Goal: Communication & Community: Answer question/provide support

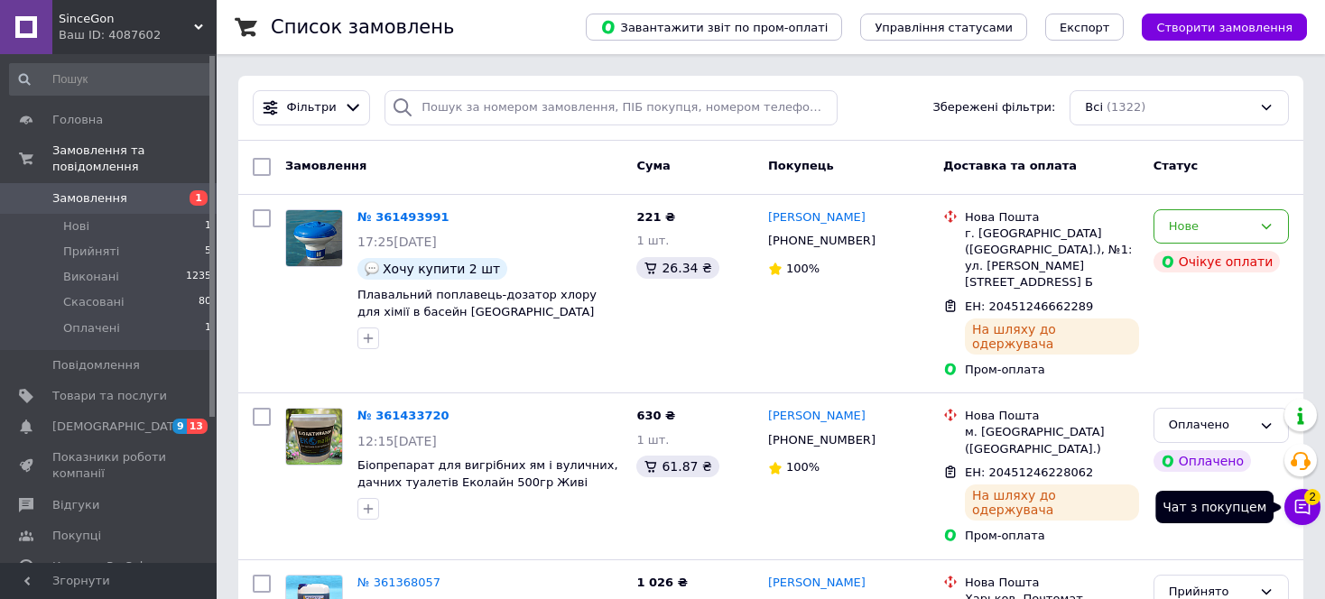
click at [1298, 507] on icon at bounding box center [1302, 507] width 18 height 18
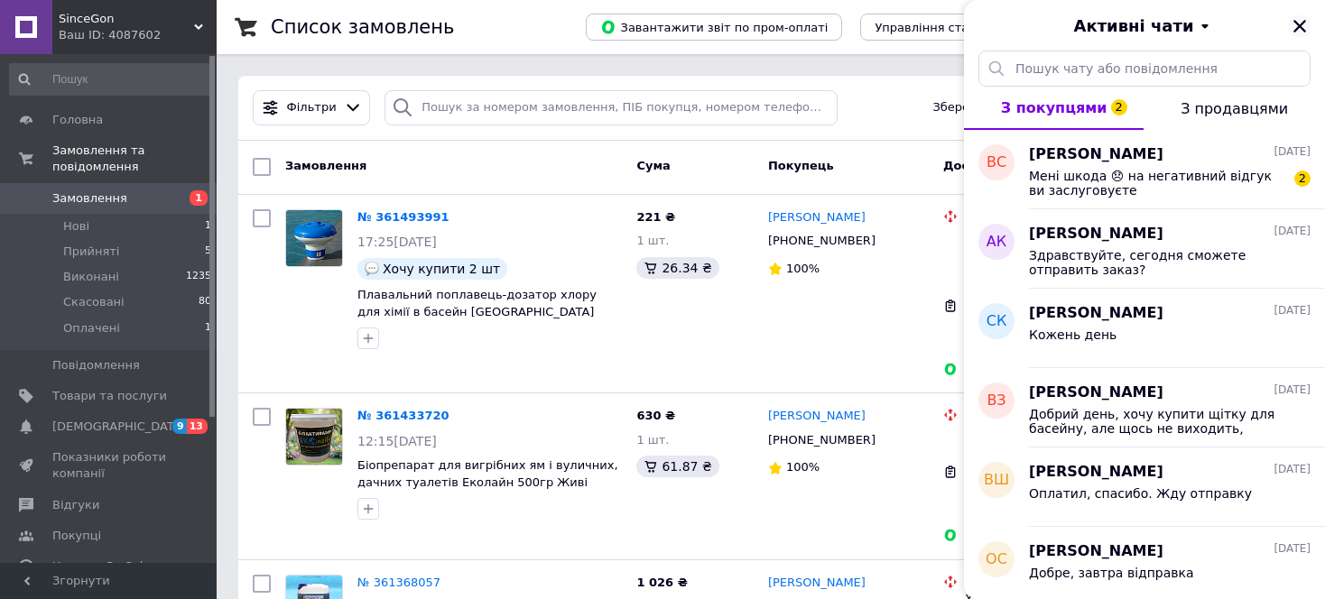
click at [1299, 31] on icon "Закрити" at bounding box center [1299, 26] width 16 height 16
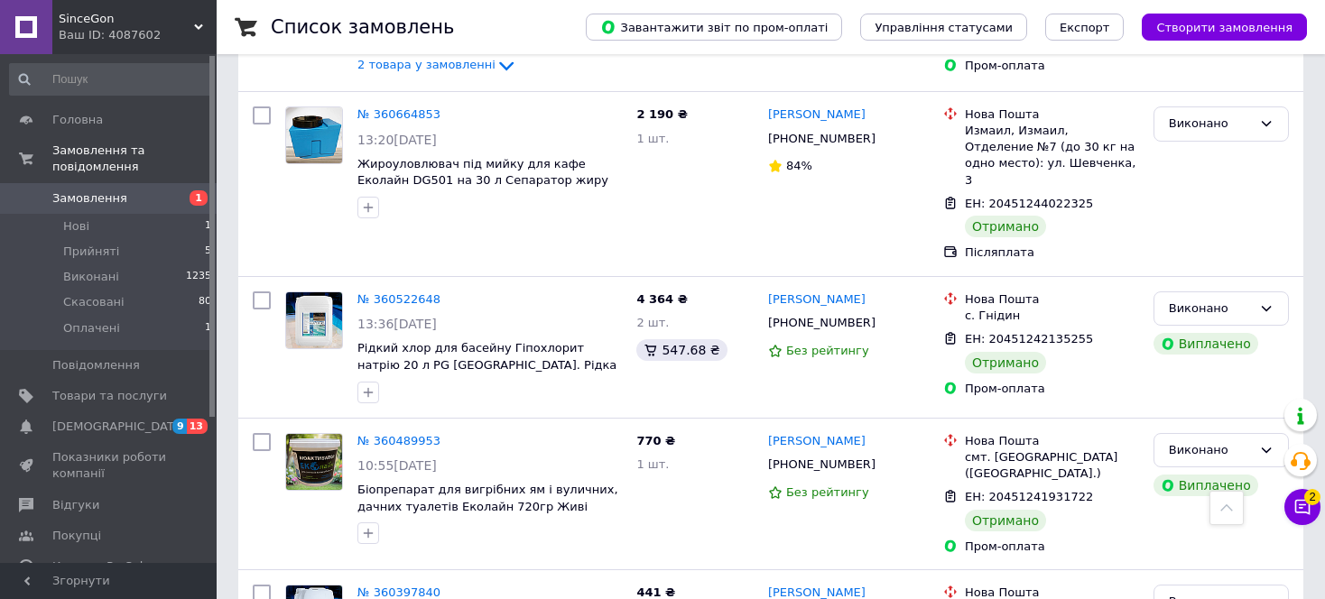
scroll to position [2647, 0]
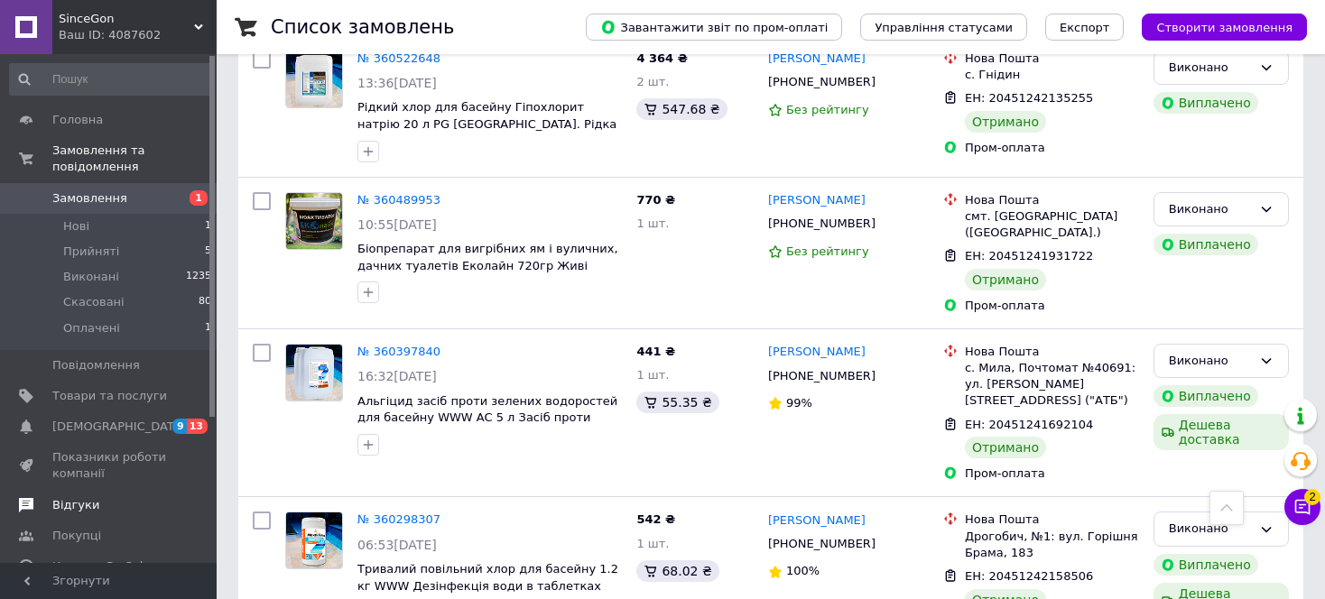
click at [97, 497] on span "Відгуки" at bounding box center [109, 505] width 115 height 16
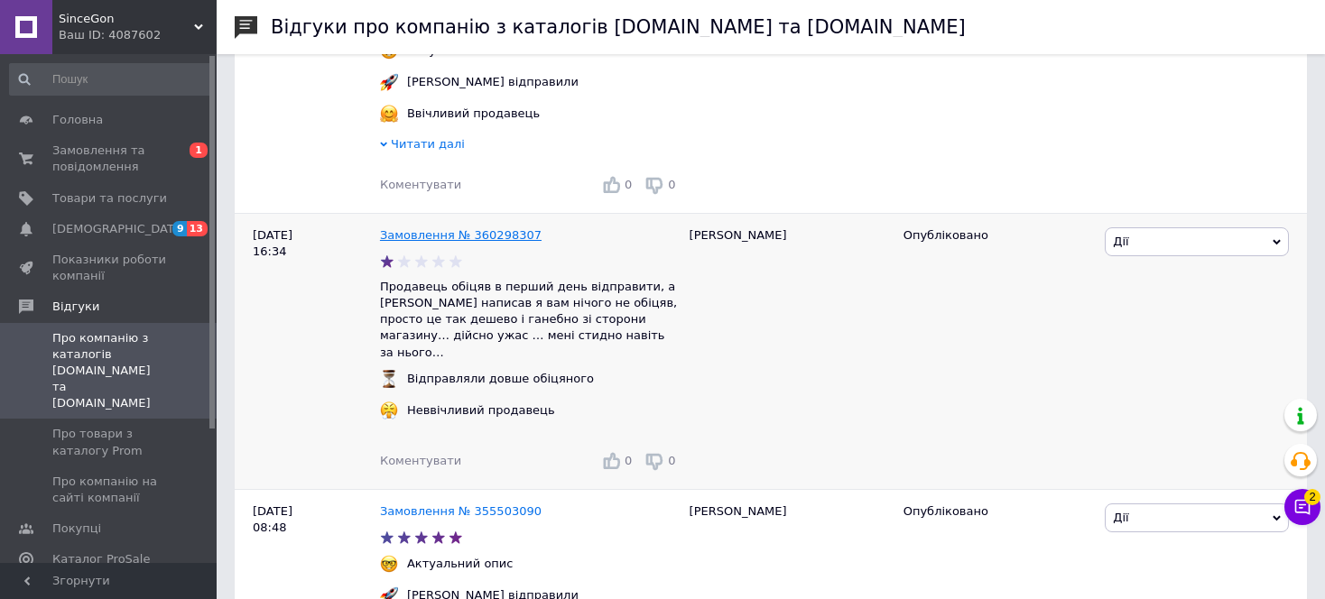
scroll to position [601, 0]
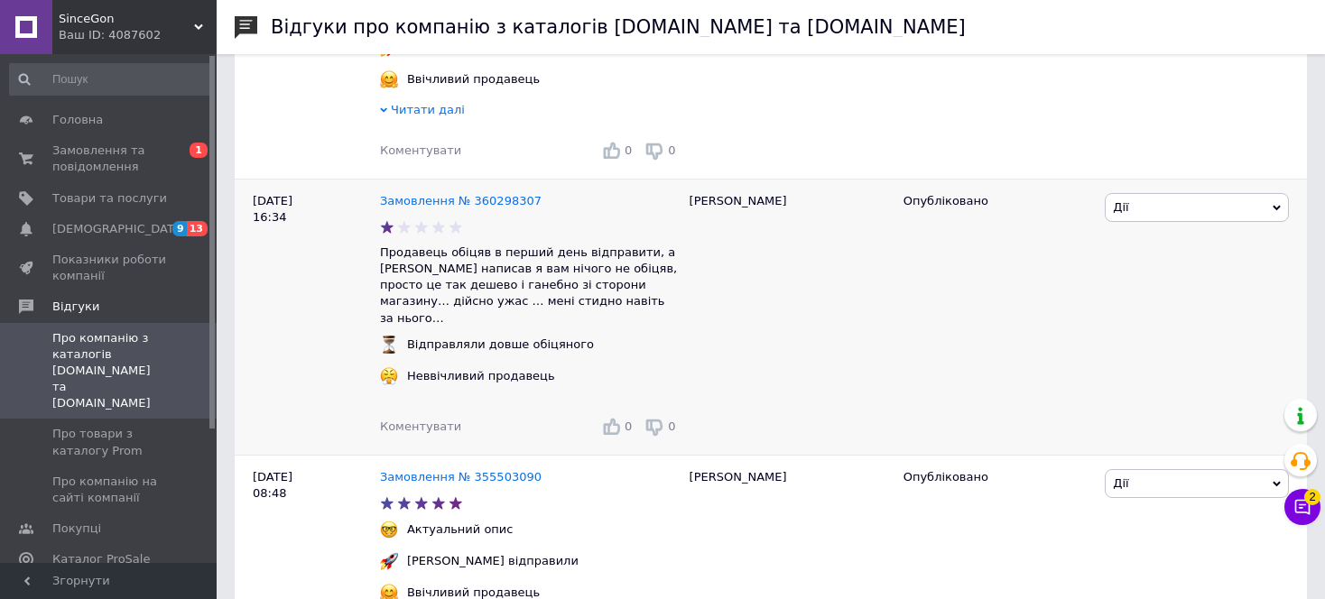
click at [419, 420] on span "Коментувати" at bounding box center [420, 427] width 81 height 14
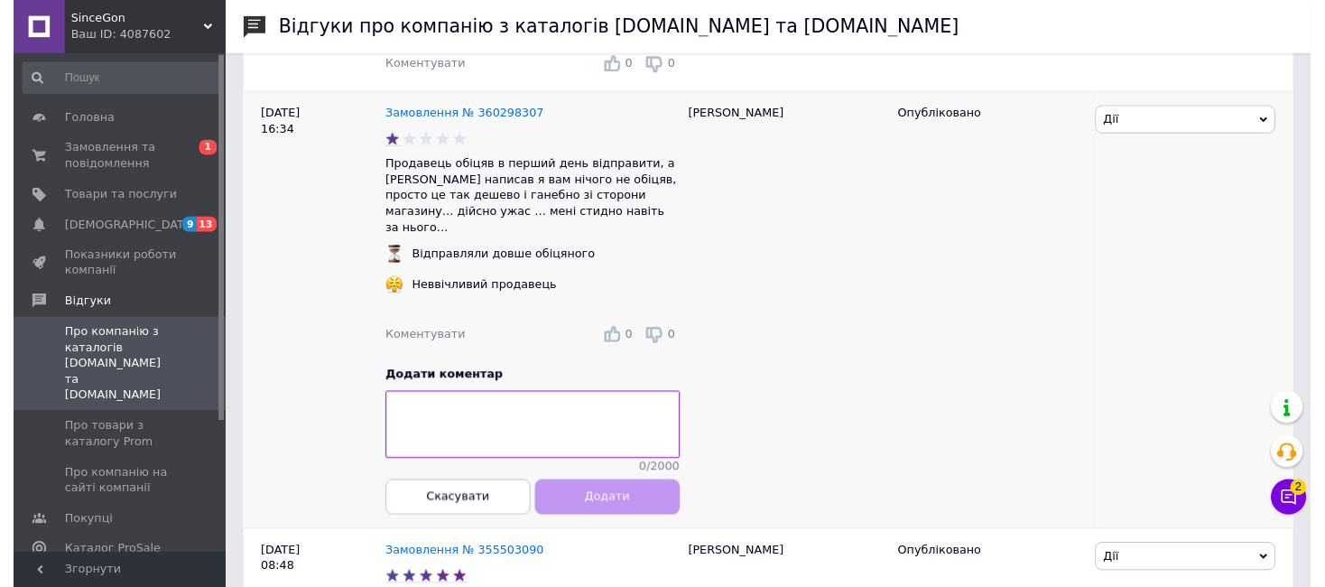
scroll to position [722, 0]
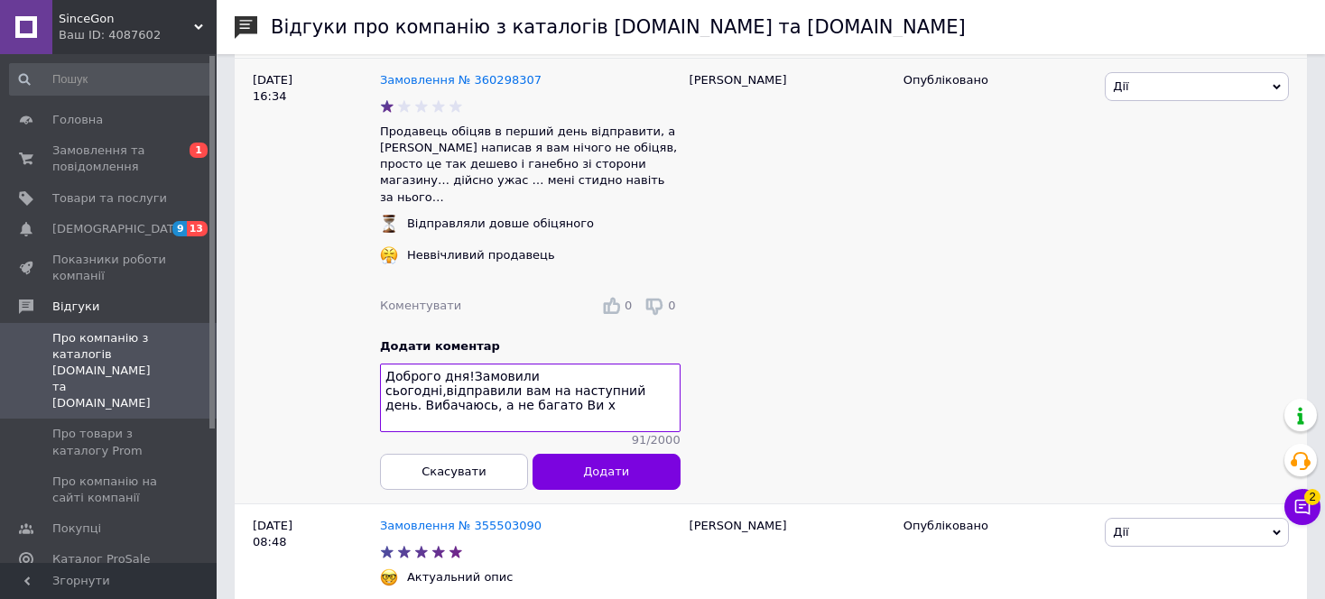
click at [461, 371] on textarea "Доброго дня!Замовили сьогодні,відправили вам на наступний день. Вибачаюсь, а не…" at bounding box center [530, 398] width 301 height 69
type textarea "Доброго дня !Замовили сьогодні,відправили вам на наступний день. Вибачаюсь, а н…"
click at [485, 471] on button "Скасувати" at bounding box center [454, 472] width 148 height 36
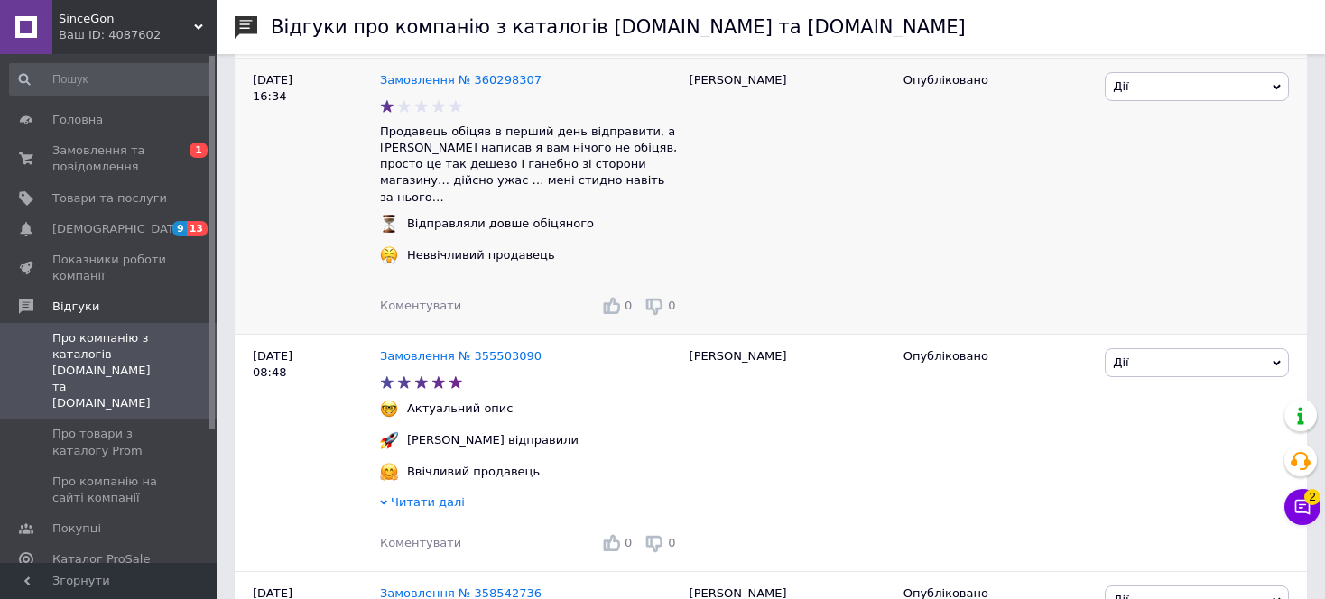
click at [413, 304] on div "Коментувати" at bounding box center [420, 306] width 81 height 16
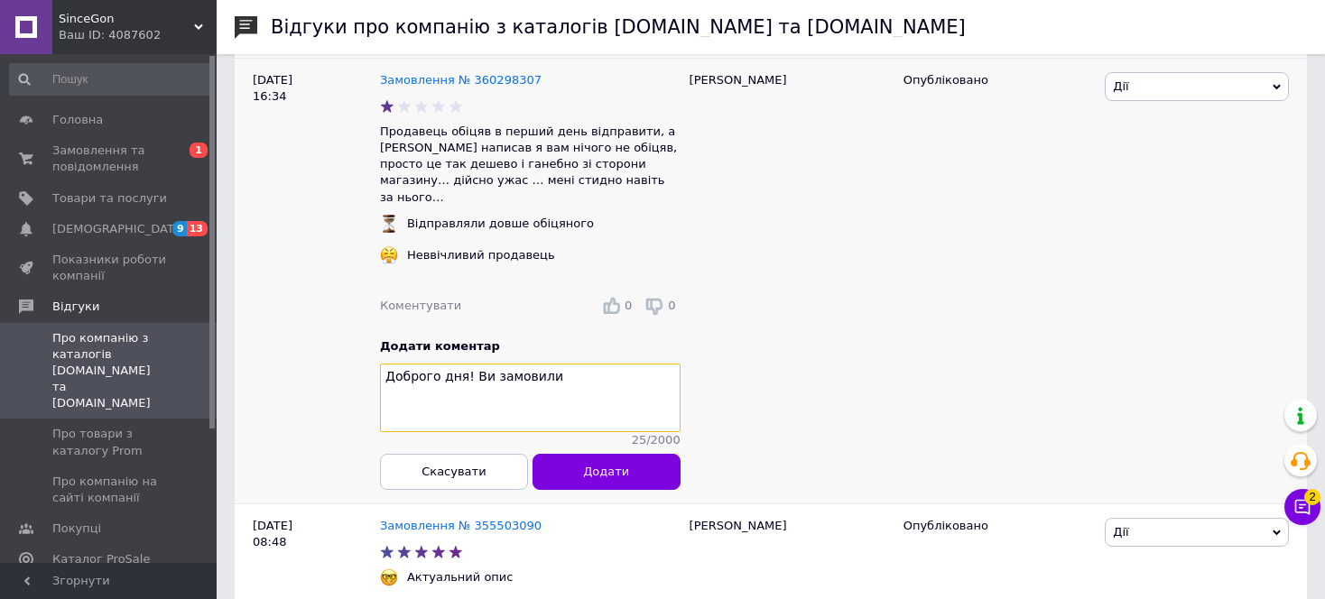
click at [584, 364] on textarea "Доброго дня! Ви замовили" at bounding box center [530, 398] width 301 height 69
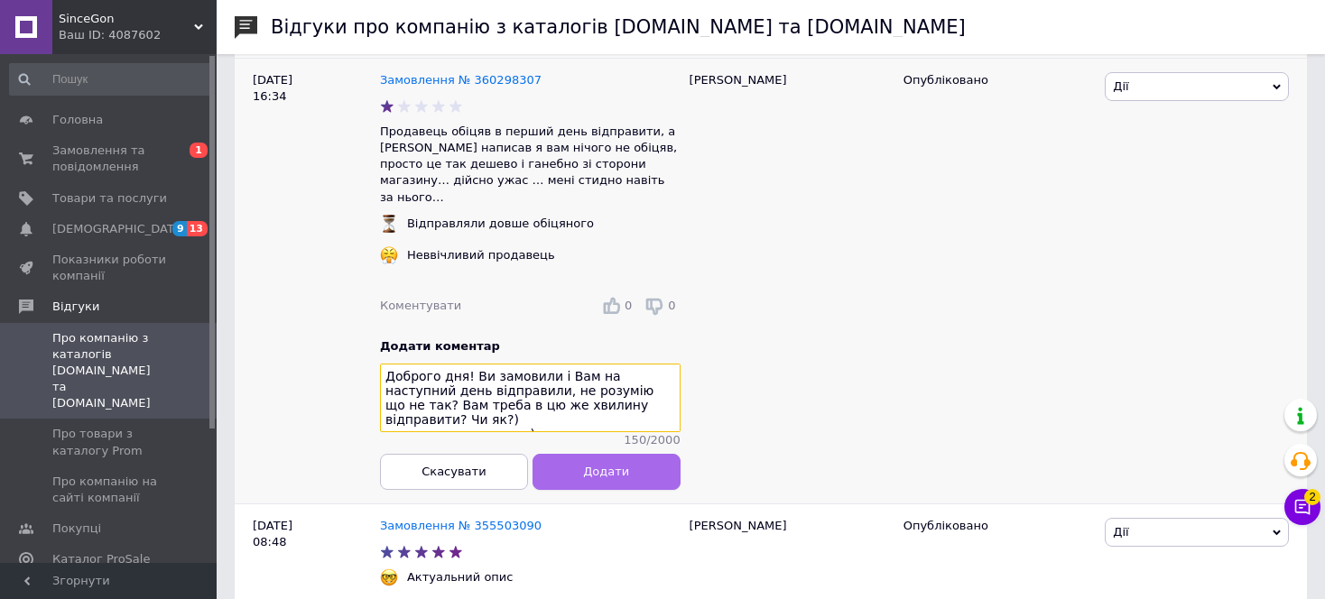
type textarea "Доброго дня! Ви замовили і Вам на наступний день відправили, не розумію що не т…"
click at [597, 459] on button "Додати" at bounding box center [606, 472] width 148 height 36
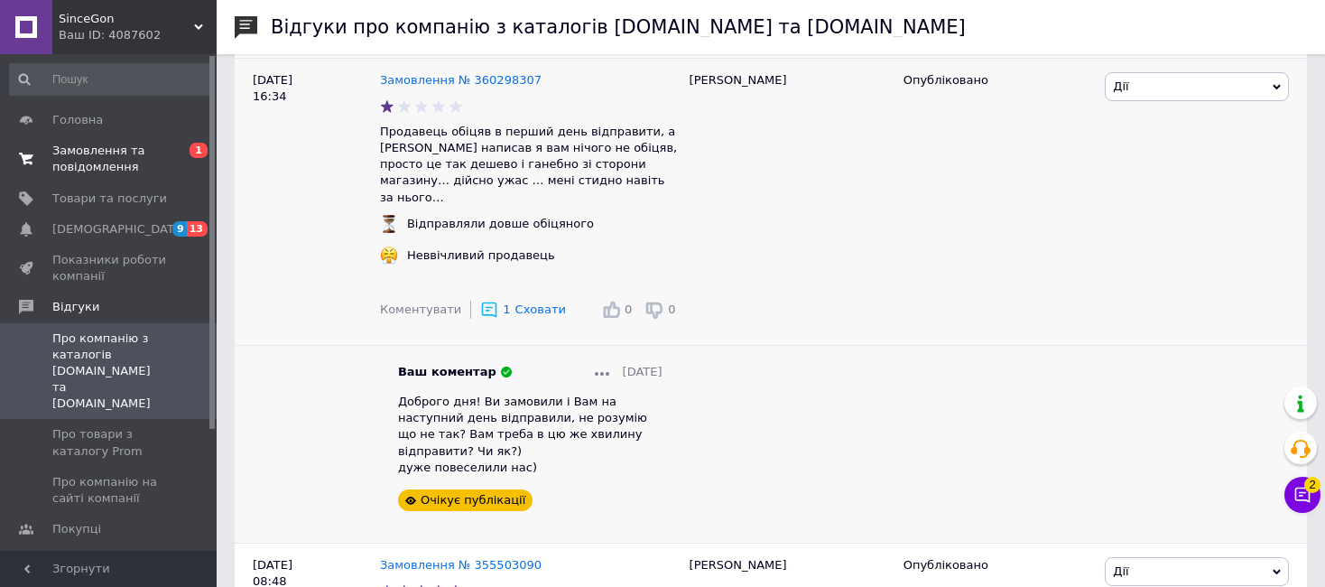
click at [131, 166] on span "Замовлення та повідомлення" at bounding box center [109, 159] width 115 height 32
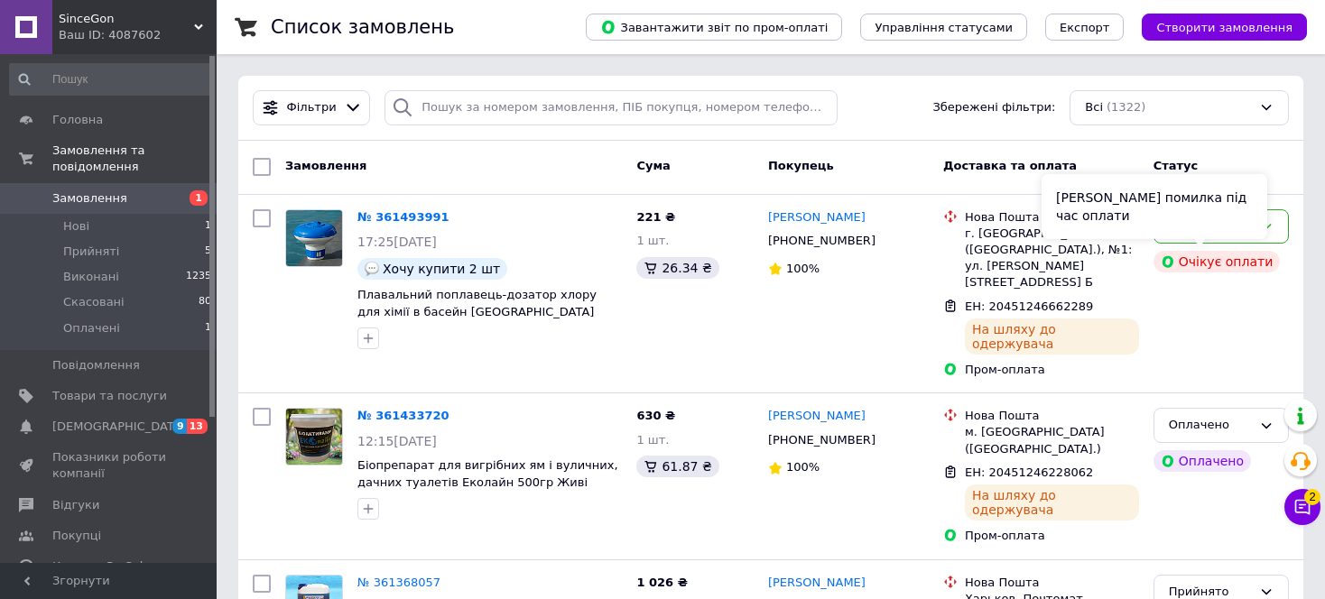
click at [1226, 228] on div "[PERSON_NAME] помилка під час оплати" at bounding box center [1154, 206] width 226 height 65
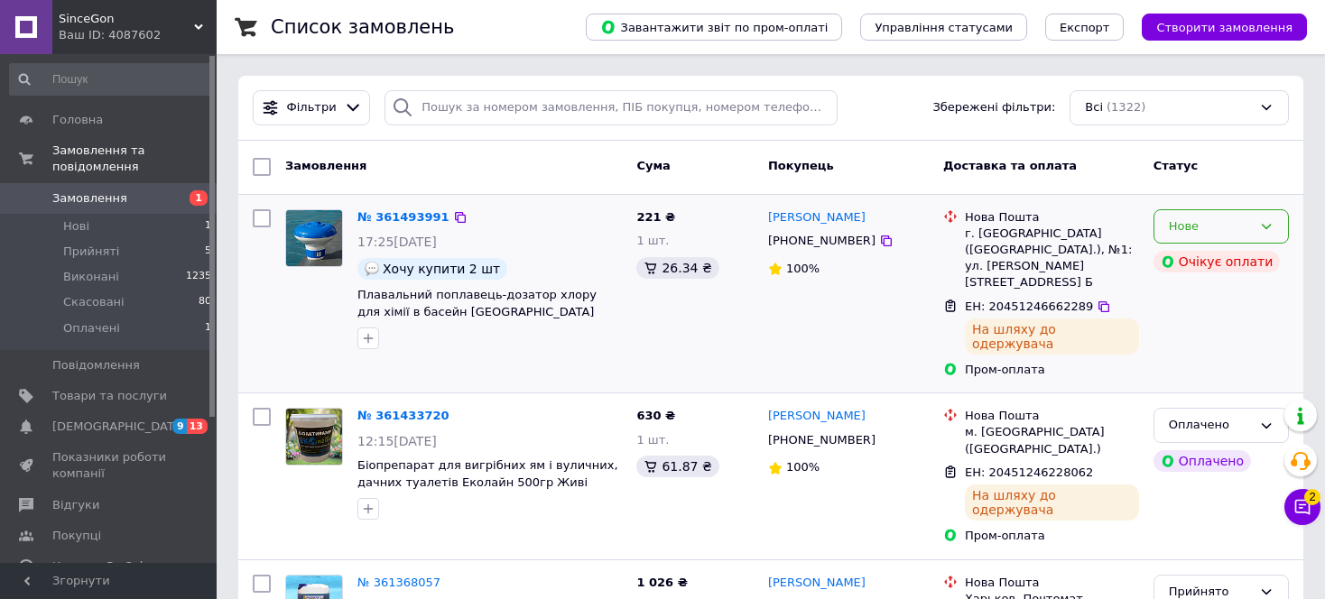
click at [1257, 241] on div "Нове" at bounding box center [1220, 226] width 135 height 35
click at [1192, 264] on li "Прийнято" at bounding box center [1221, 263] width 134 height 33
click at [1312, 525] on div "2 Чат з покупцем Тех підтримка Чат з покупцем 2" at bounding box center [1302, 462] width 36 height 139
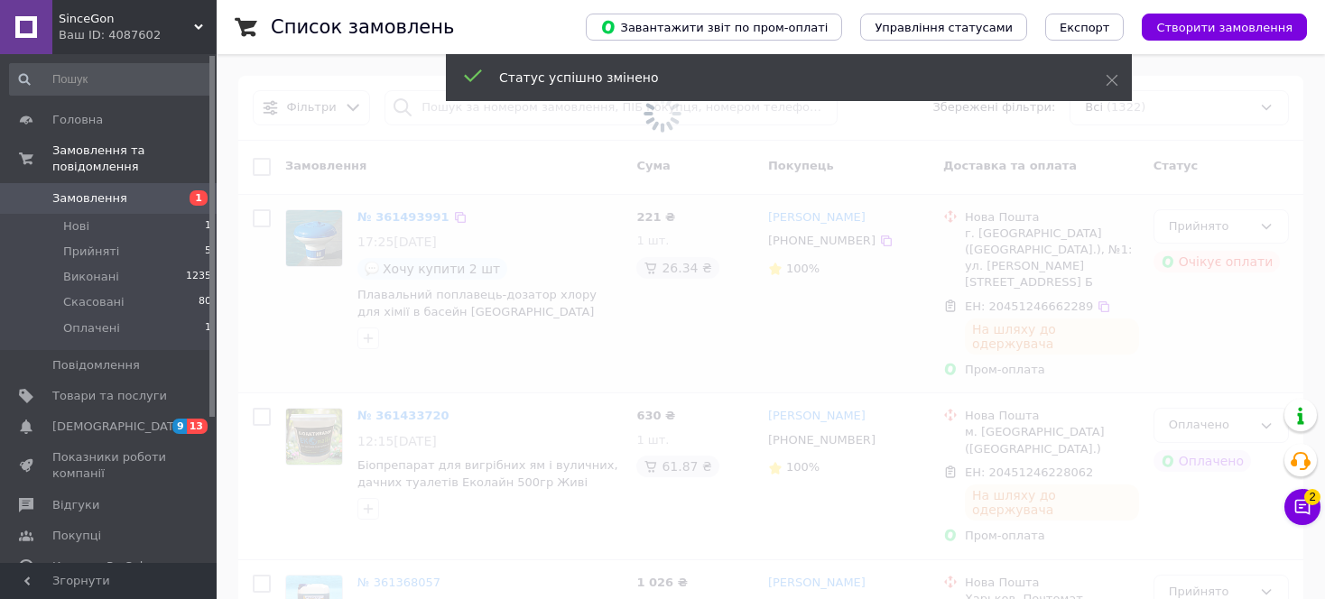
click at [1313, 524] on div "Чат з покупцем 2" at bounding box center [1302, 507] width 36 height 36
click at [1291, 499] on button "Чат з покупцем 2" at bounding box center [1302, 507] width 36 height 36
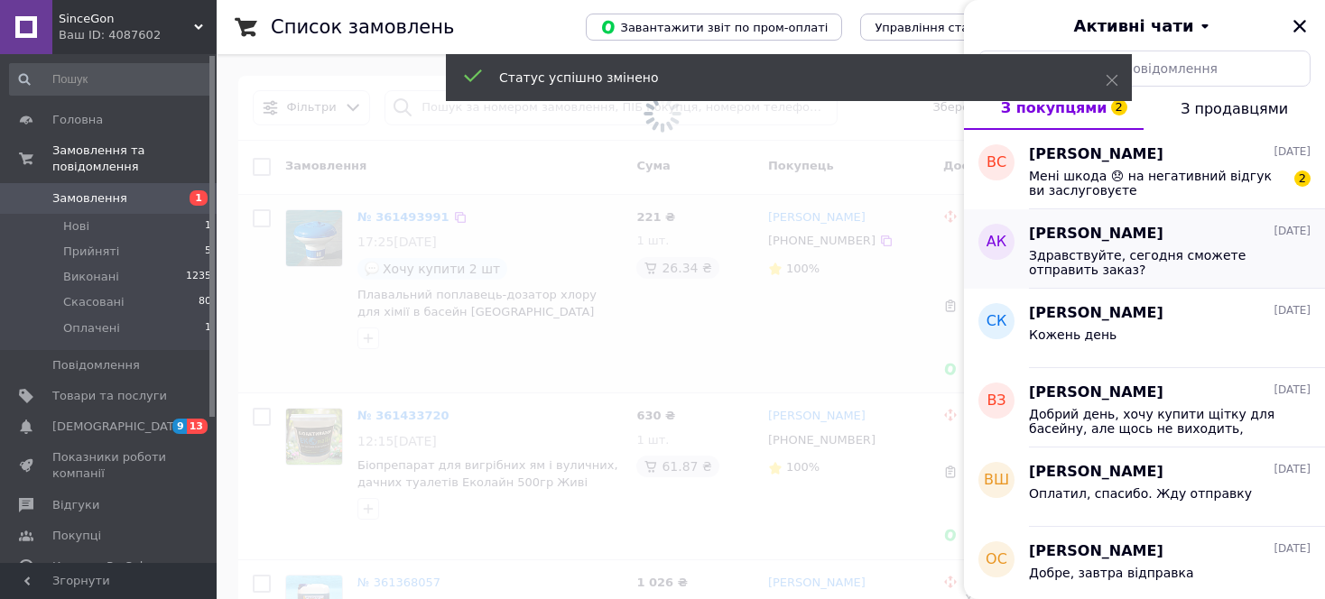
click at [1184, 215] on div "[PERSON_NAME] [DATE] Здравствуйте, сегодня сможете отправить заказ?" at bounding box center [1177, 248] width 296 height 79
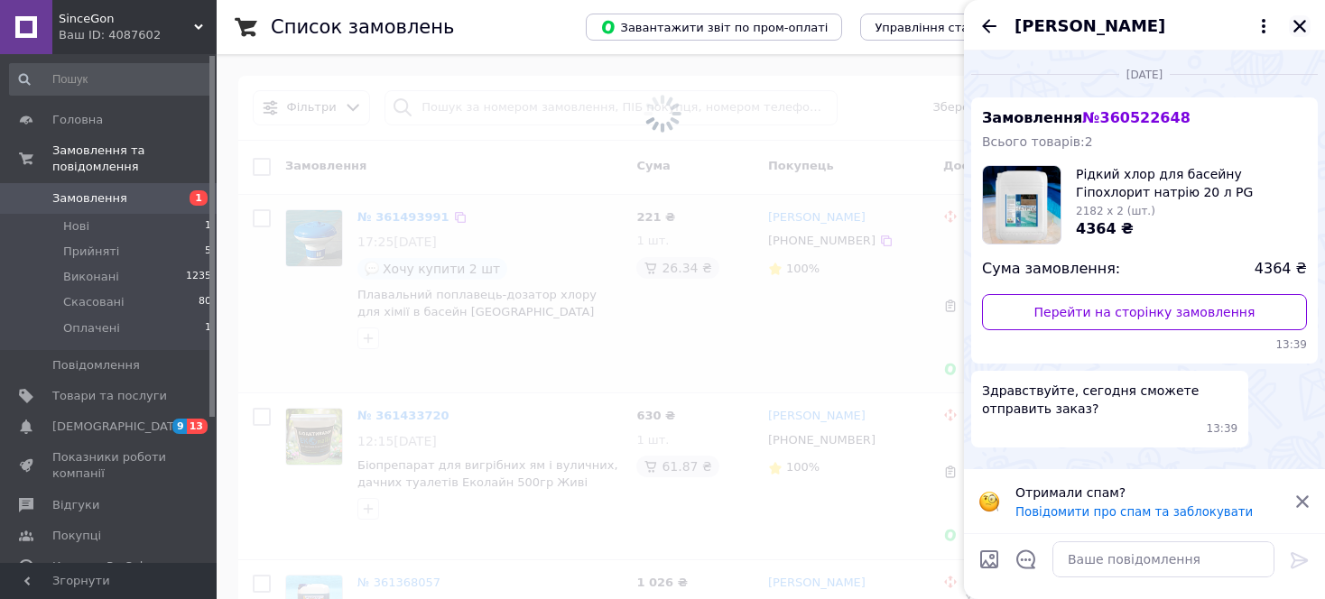
click at [1299, 33] on icon "Закрити" at bounding box center [1299, 26] width 16 height 16
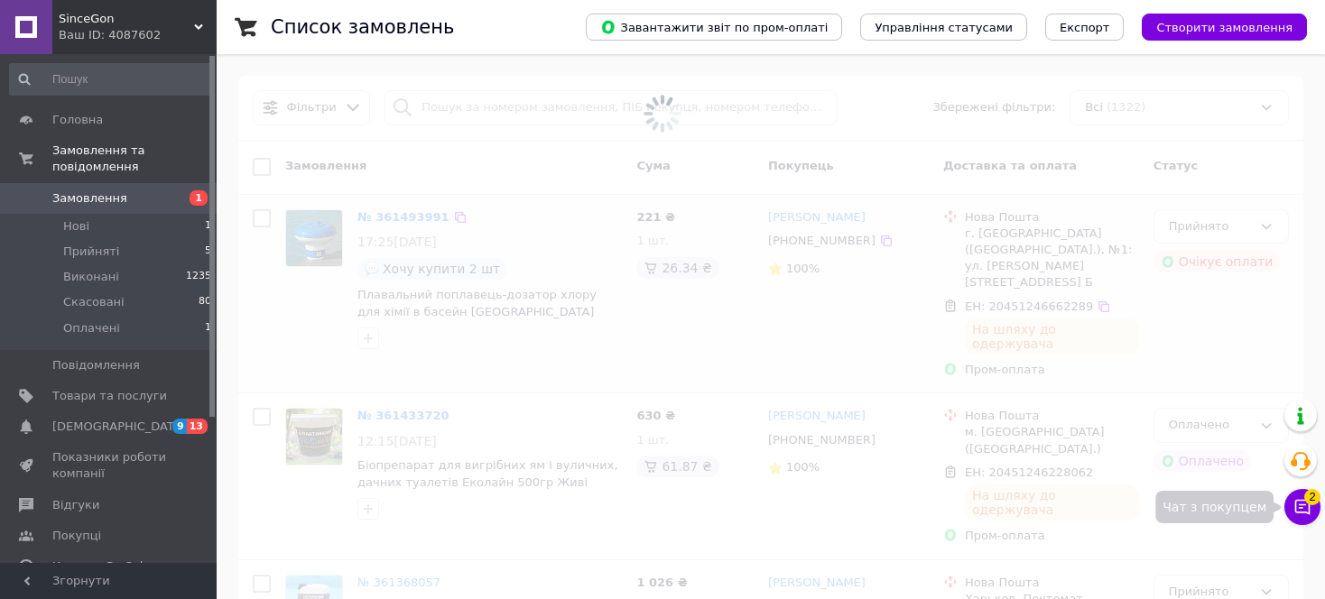
click at [1302, 506] on icon at bounding box center [1302, 507] width 18 height 18
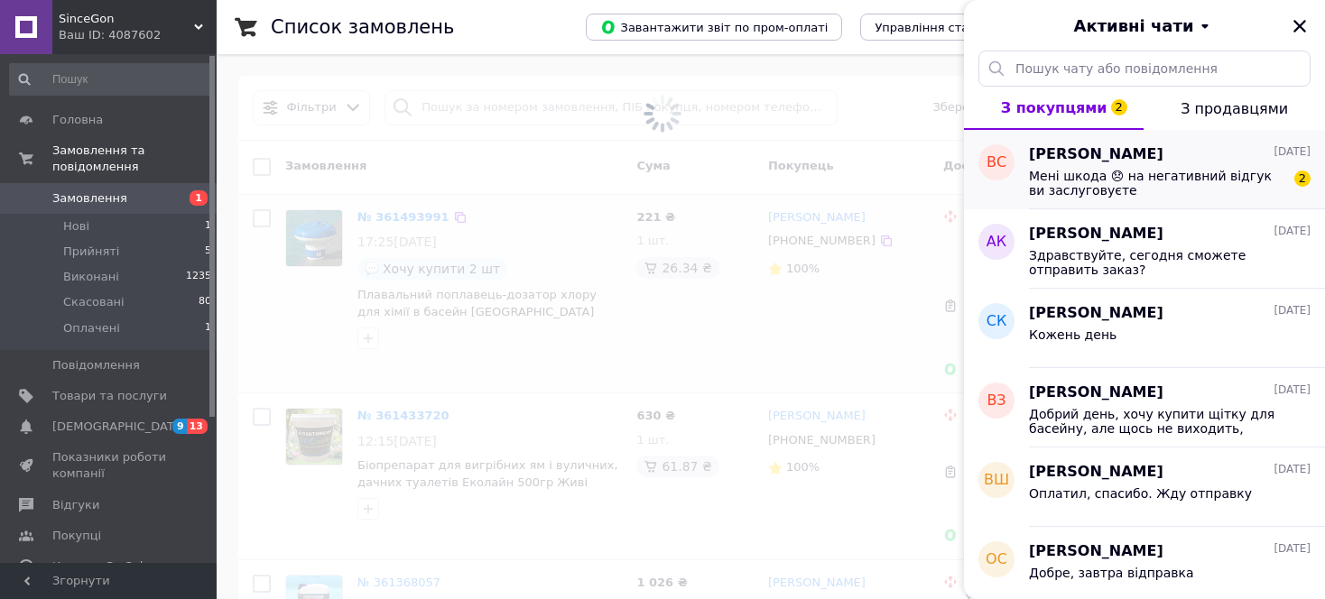
click at [1142, 178] on span "Мені шкода 😞 на негативний відгук ви заслуговуєте" at bounding box center [1157, 183] width 256 height 29
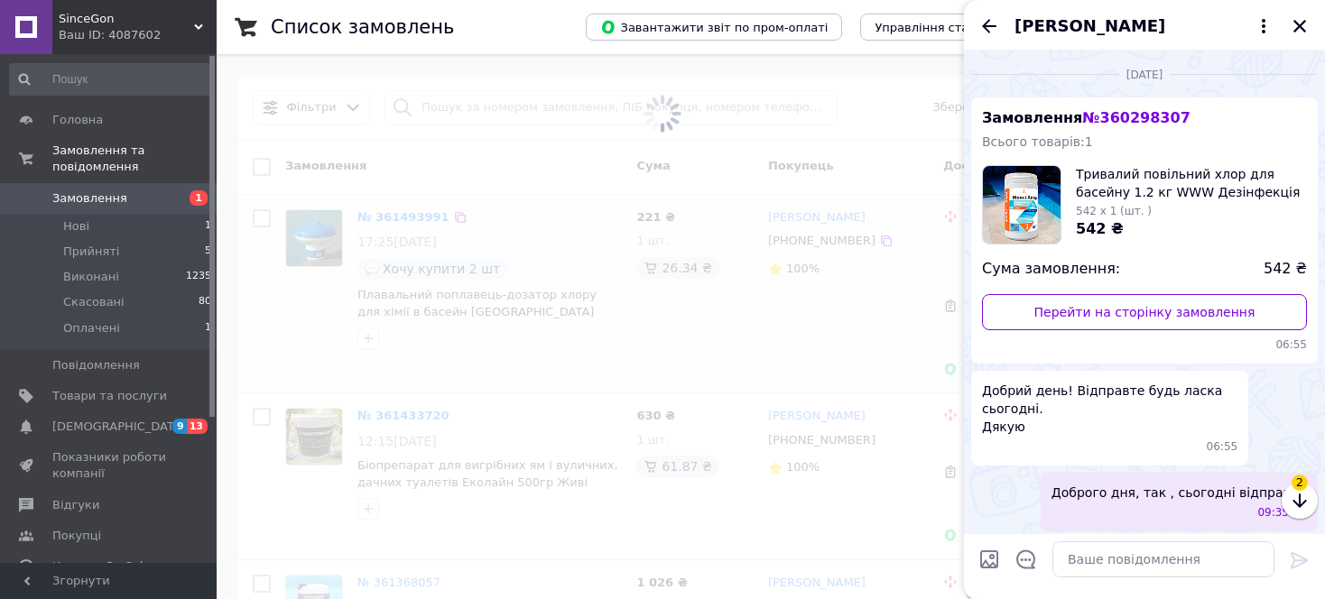
scroll to position [2046, 0]
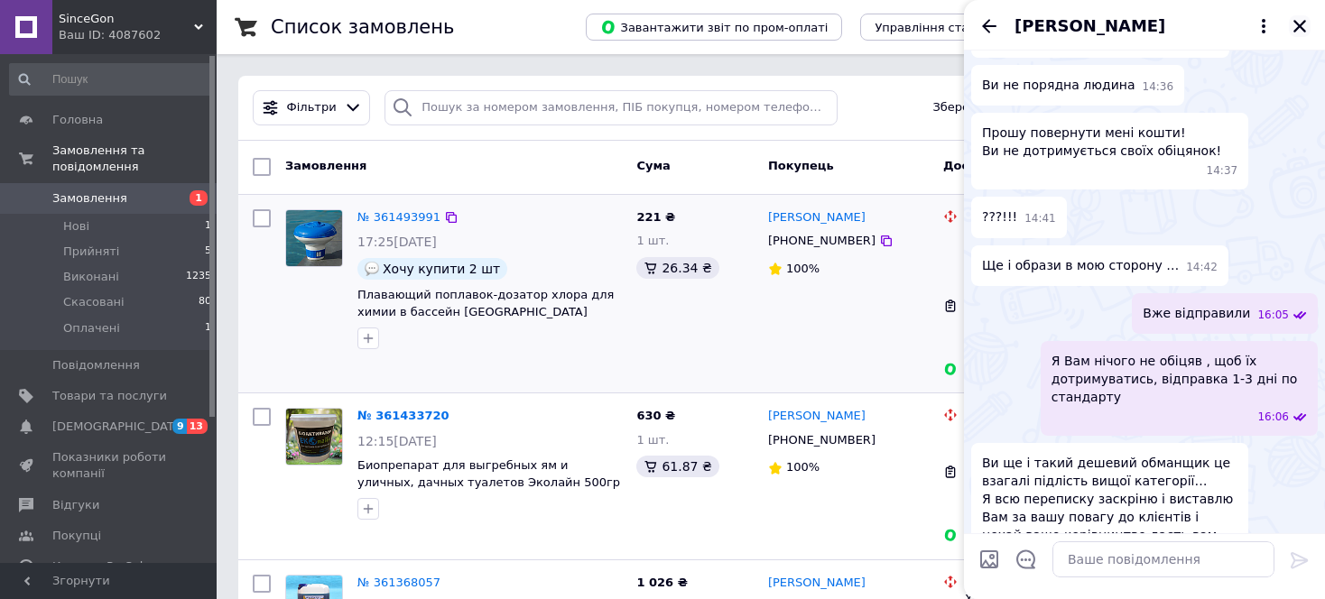
click at [1292, 30] on icon "Закрити" at bounding box center [1299, 26] width 16 height 16
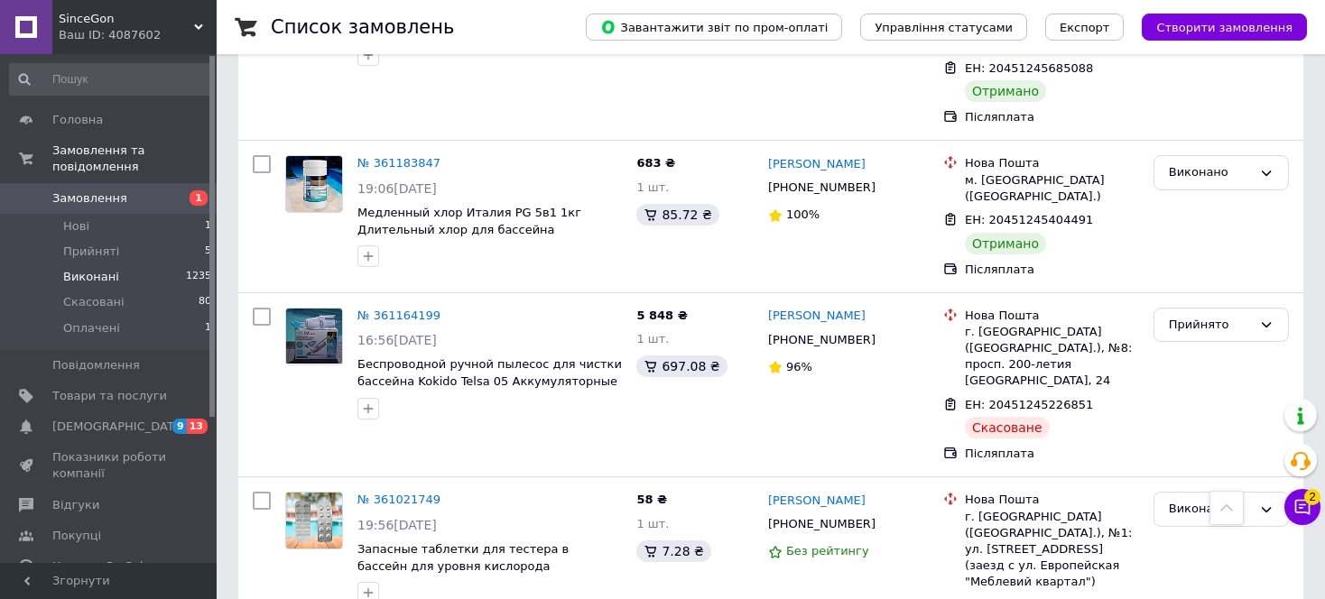
scroll to position [842, 0]
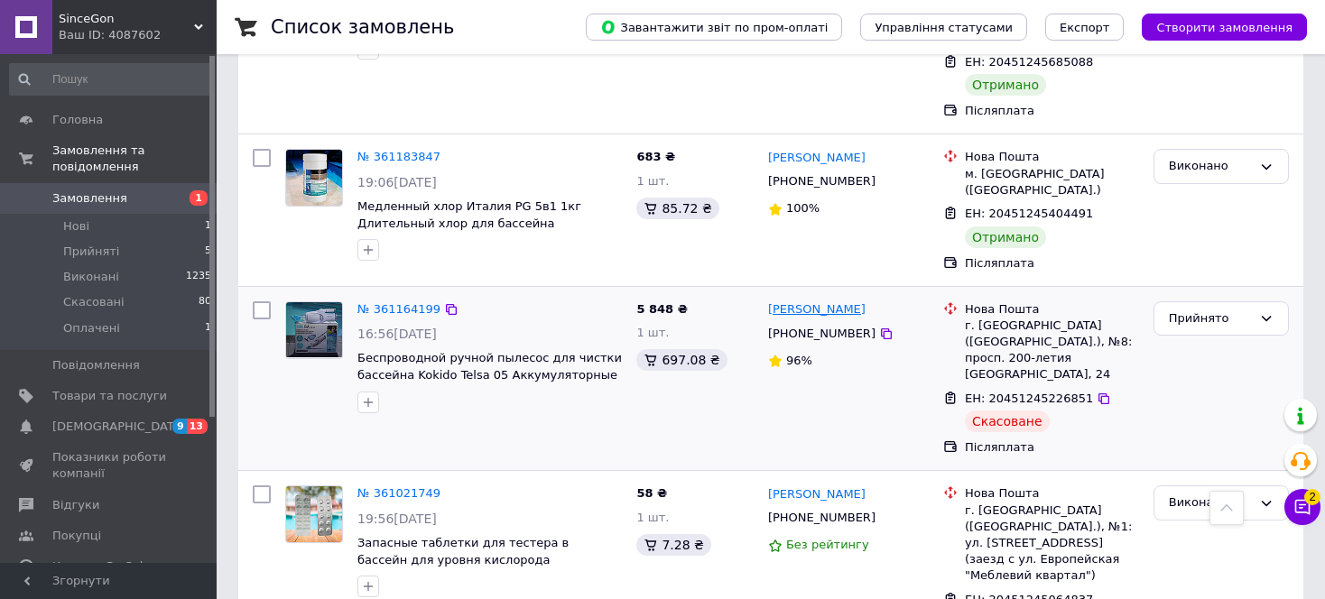
copy link "[PERSON_NAME]"
drag, startPoint x: 895, startPoint y: 167, endPoint x: 831, endPoint y: 171, distance: 64.2
click at [831, 300] on div "[PERSON_NAME]" at bounding box center [848, 310] width 164 height 21
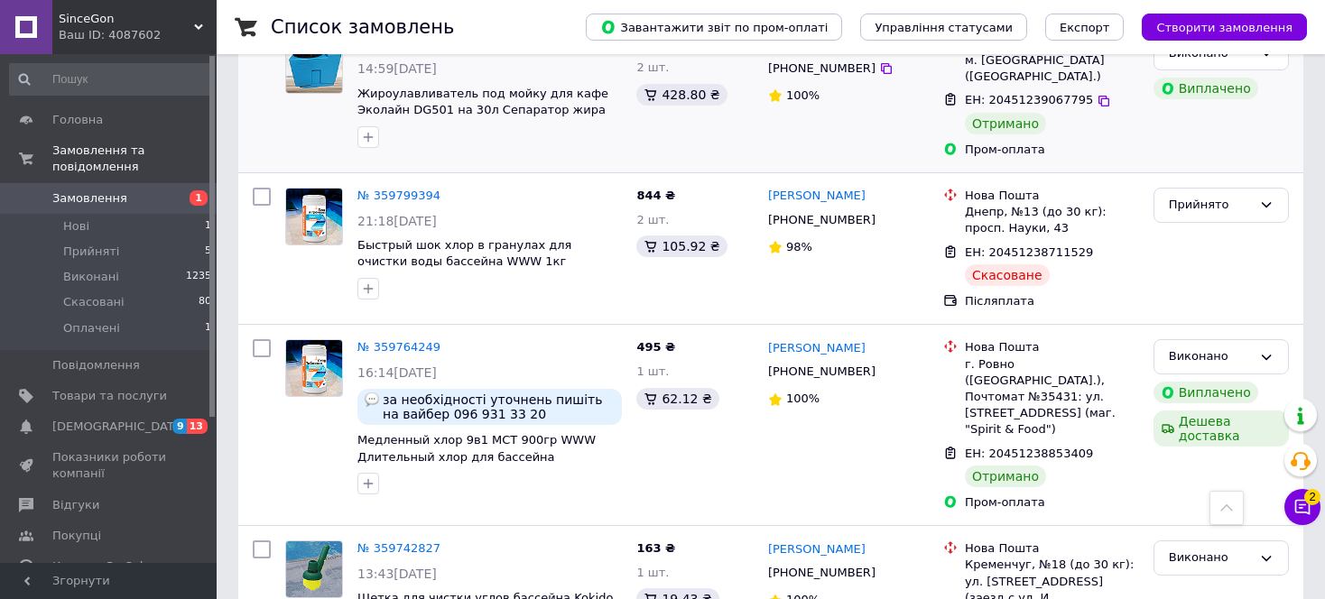
scroll to position [3971, 0]
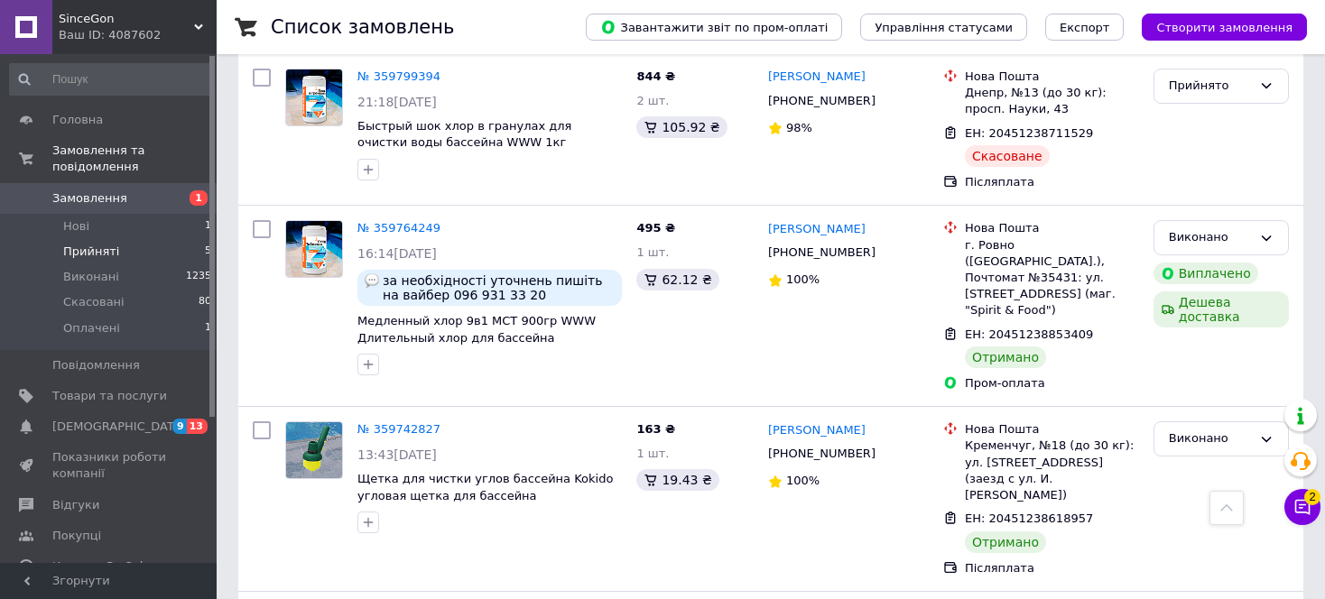
click at [145, 239] on li "Прийняті 5" at bounding box center [111, 251] width 222 height 25
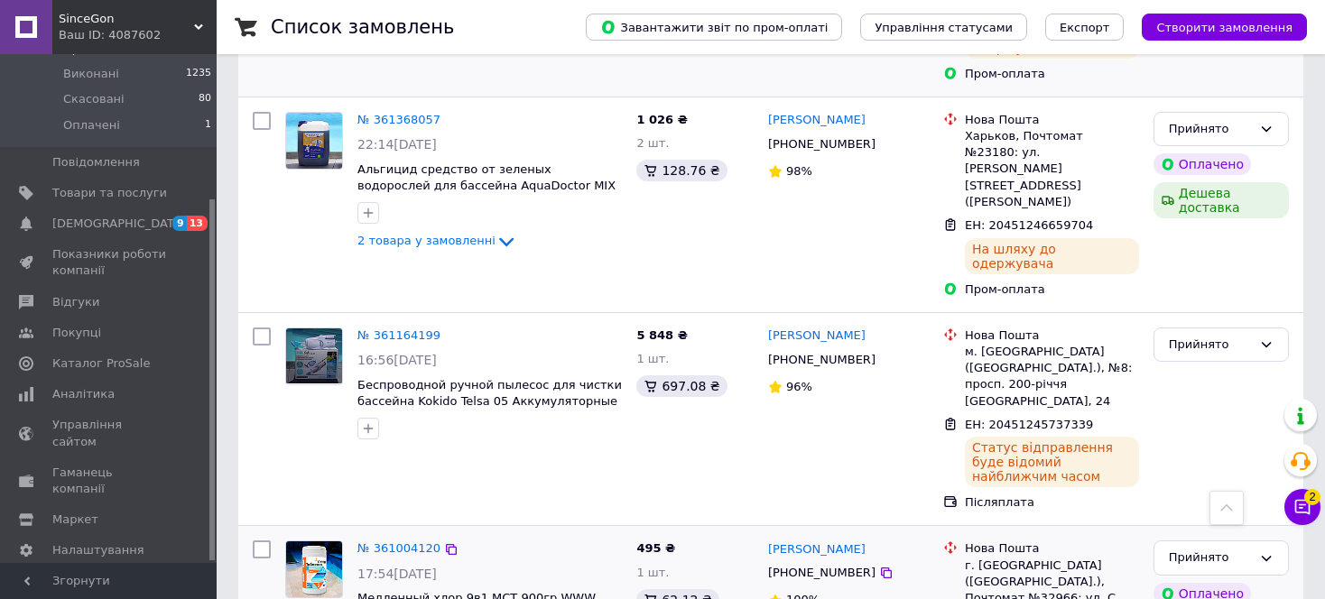
scroll to position [240, 0]
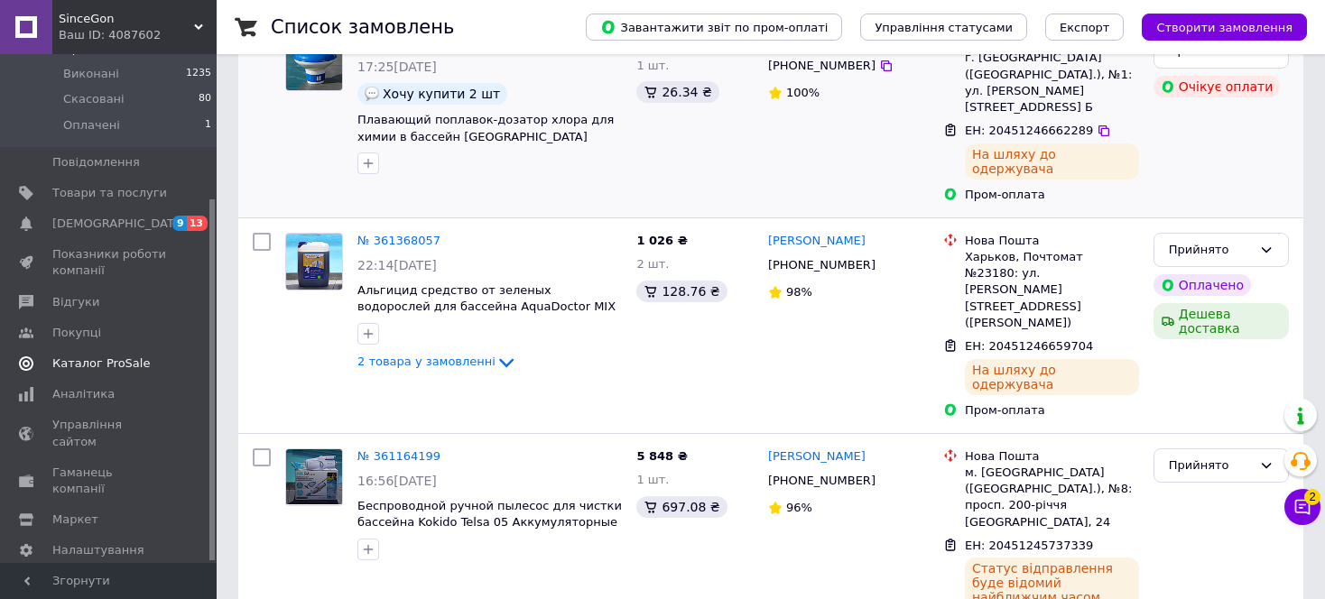
click at [99, 356] on link "Каталог ProSale" at bounding box center [111, 363] width 222 height 31
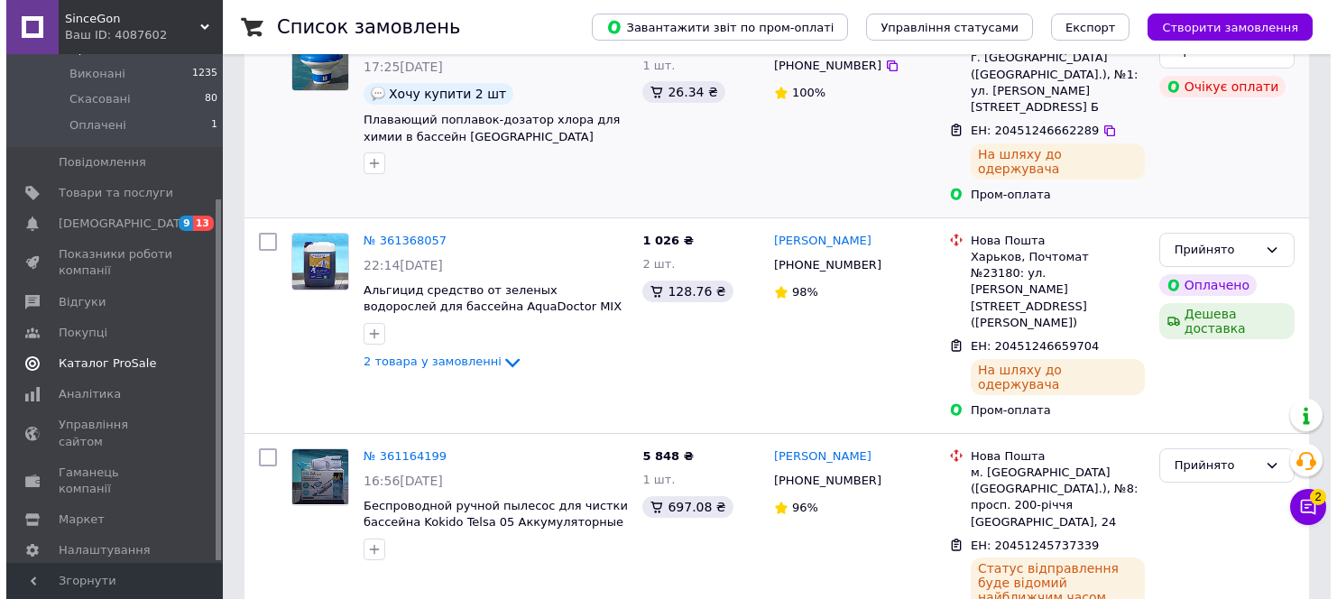
scroll to position [100, 0]
